Goal: Information Seeking & Learning: Learn about a topic

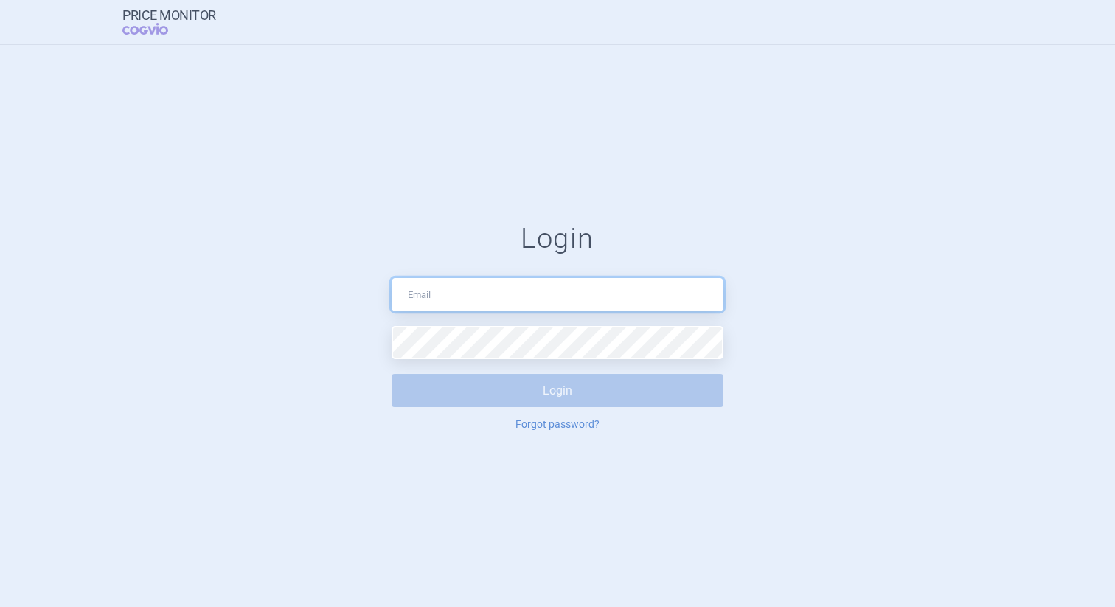
click at [543, 288] on input "text" at bounding box center [557, 294] width 332 height 33
paste input "[EMAIL_ADDRESS][PERSON_NAME][DOMAIN_NAME]"
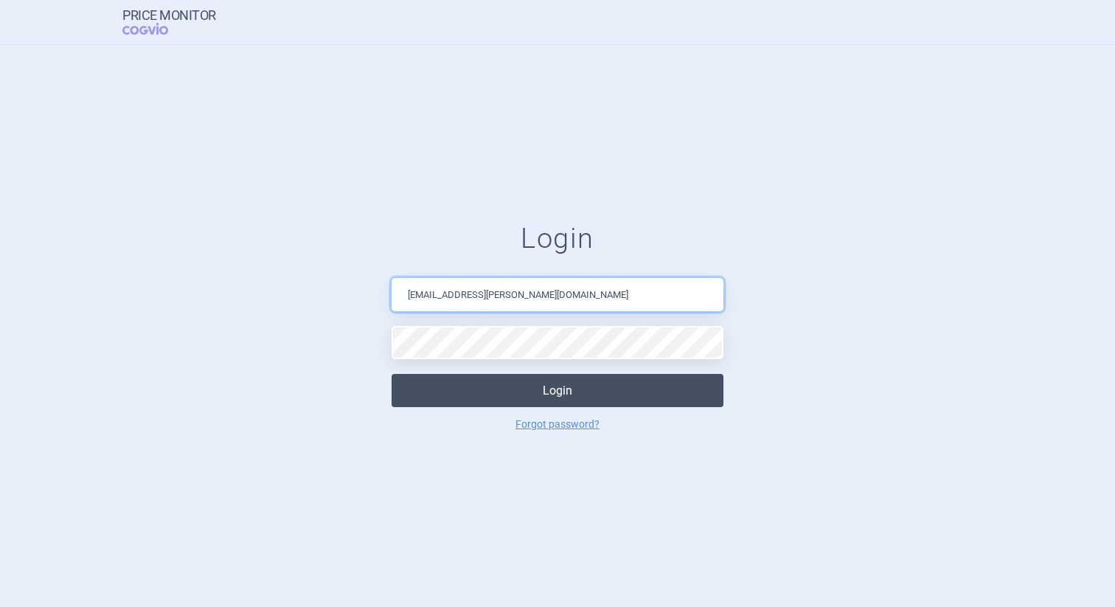
type input "[EMAIL_ADDRESS][PERSON_NAME][DOMAIN_NAME]"
click at [544, 392] on button "Login" at bounding box center [557, 390] width 332 height 33
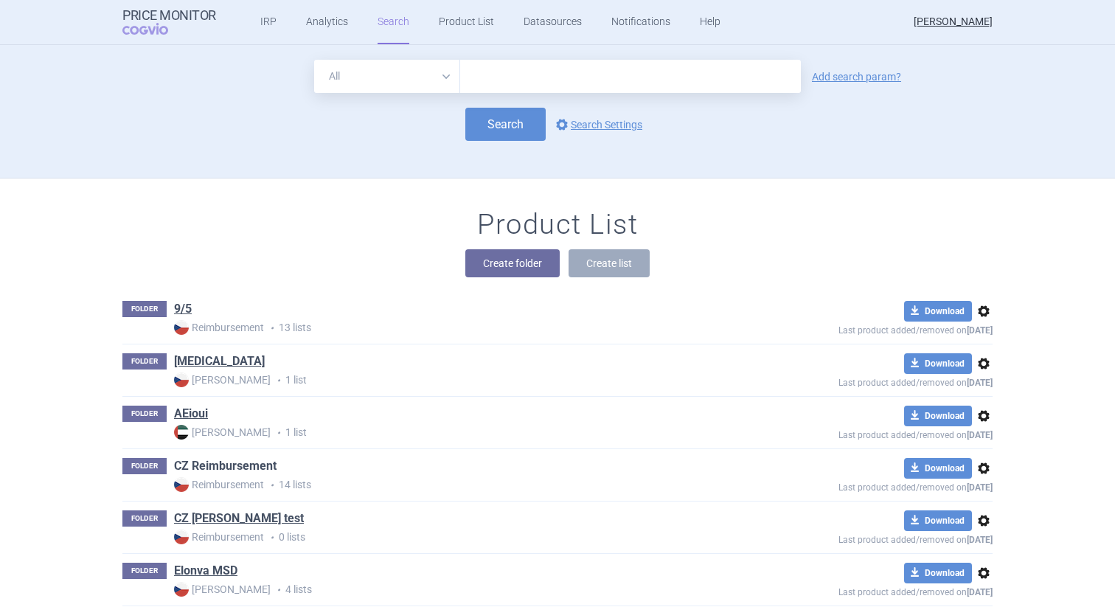
click at [215, 469] on link "CZ Reimbursement" at bounding box center [225, 466] width 102 height 16
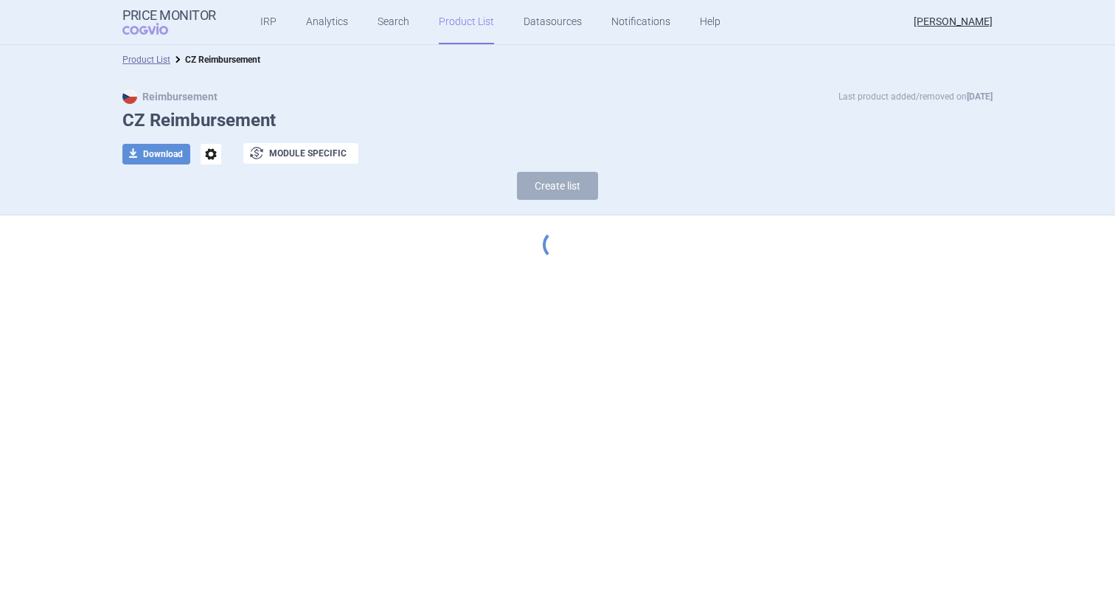
click at [604, 114] on h1 "CZ Reimbursement" at bounding box center [557, 120] width 870 height 21
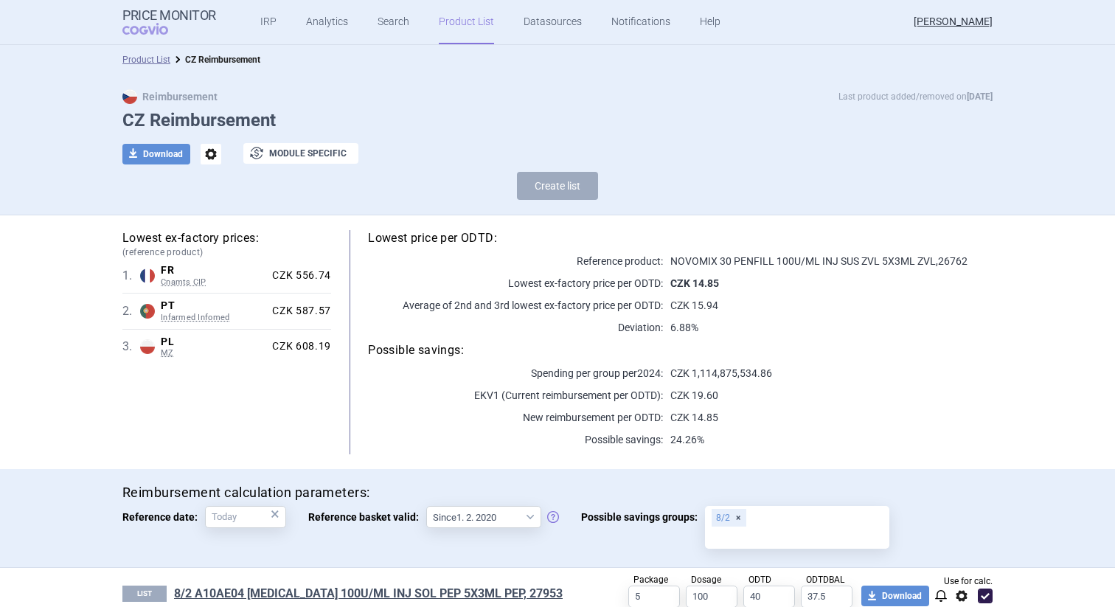
click at [391, 133] on div "Reimbursement Last product added/removed on [DATE] CZ Reimbursement download Do…" at bounding box center [557, 148] width 929 height 118
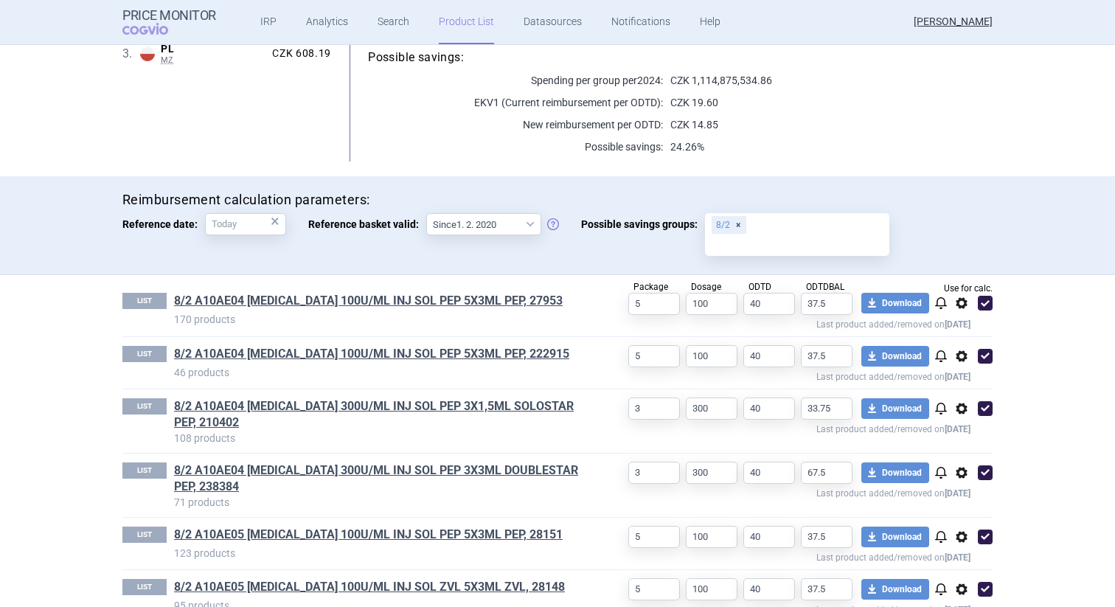
scroll to position [308, 0]
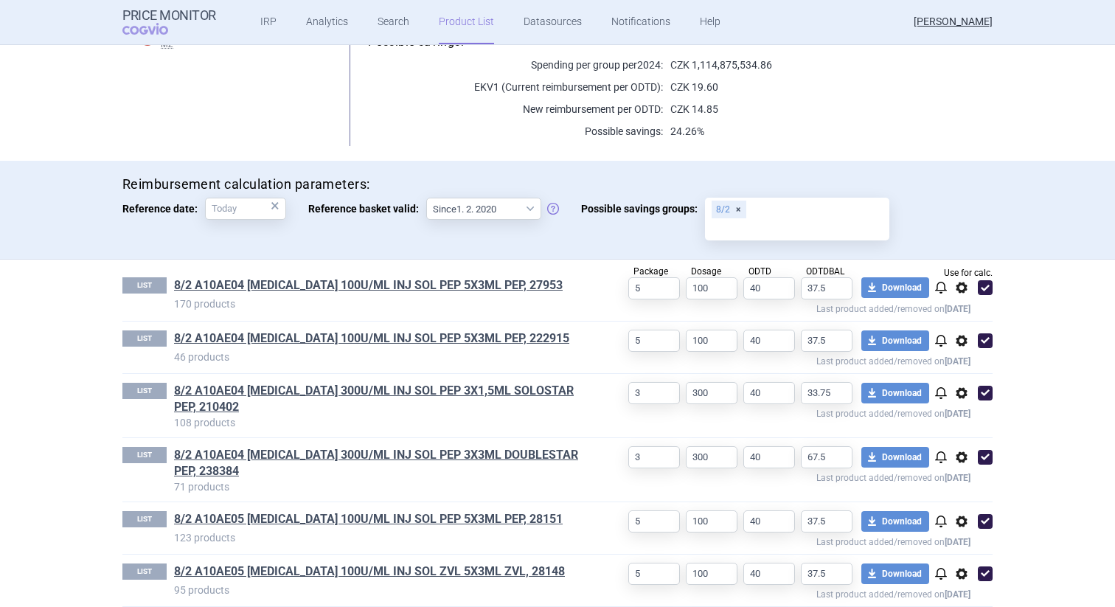
click at [884, 159] on div "Lowest ex-factory prices: (reference product) 1 . FR Cnamts CIP France Cnamts C…" at bounding box center [557, 34] width 929 height 254
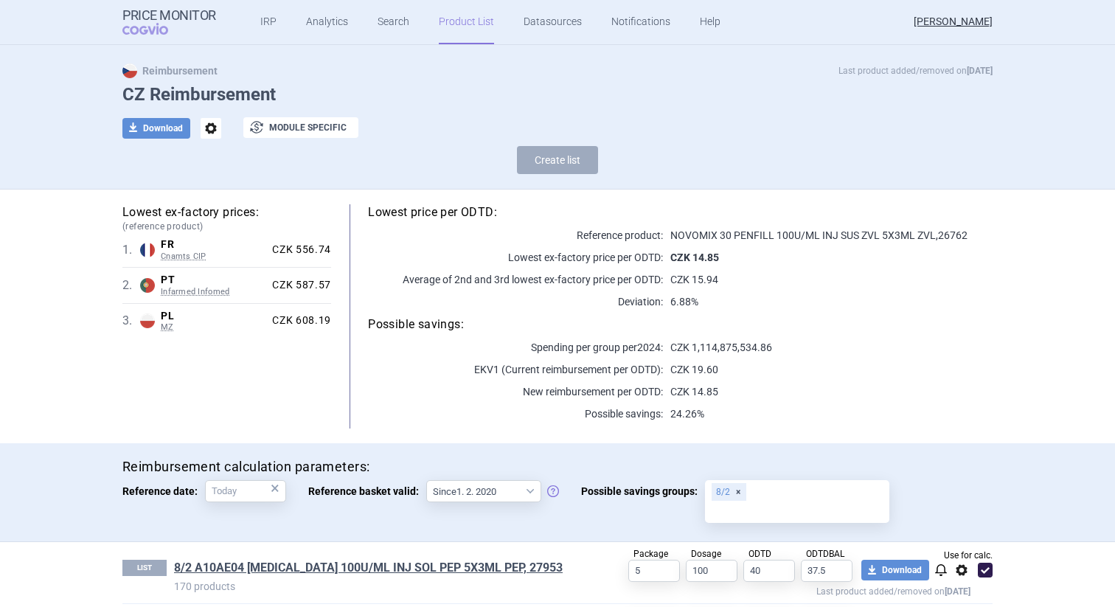
scroll to position [0, 0]
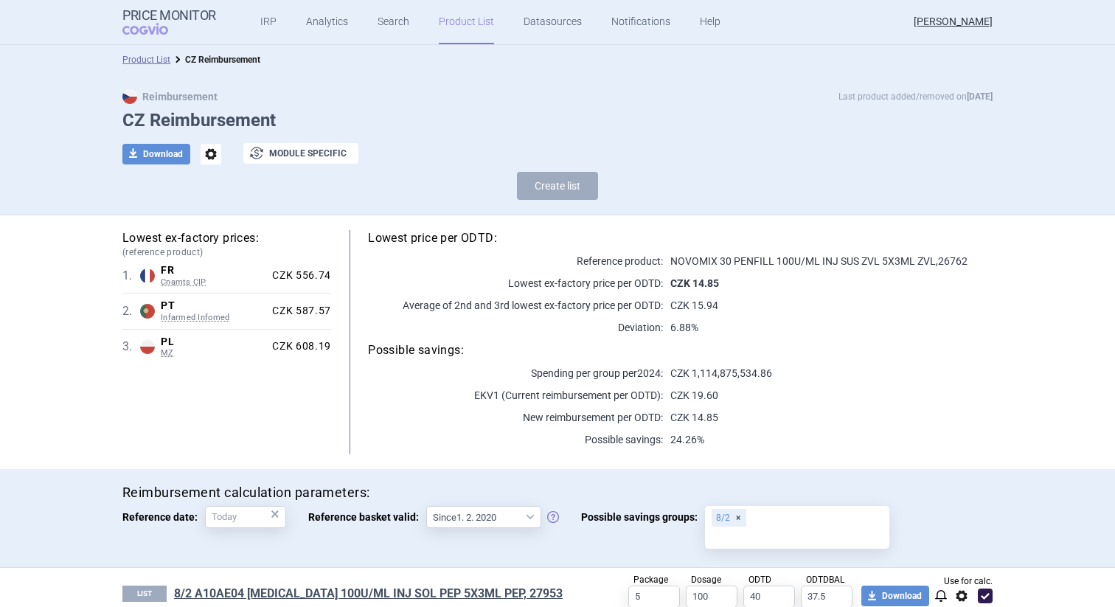
click at [717, 122] on h1 "CZ Reimbursement" at bounding box center [557, 120] width 870 height 21
